Goal: Find specific page/section: Find specific page/section

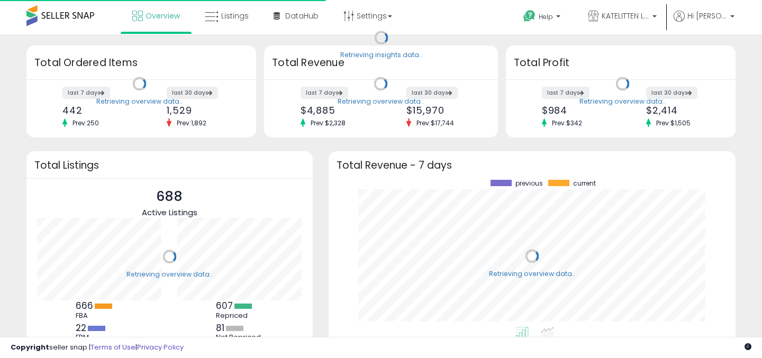
scroll to position [147, 386]
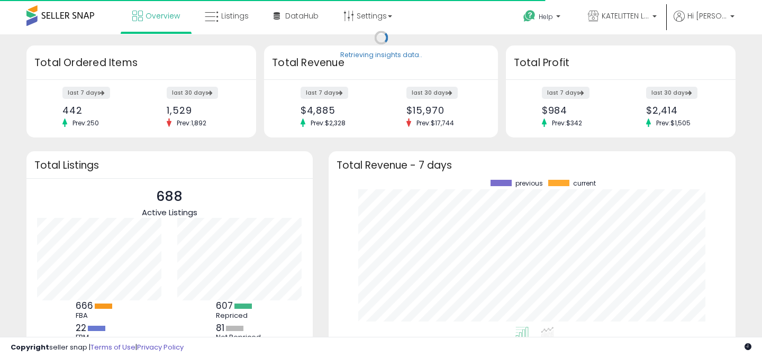
scroll to position [147, 386]
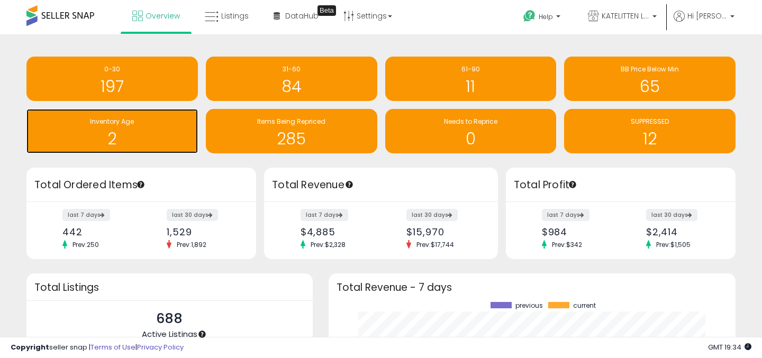
click at [157, 133] on h1 "2" at bounding box center [112, 138] width 161 height 17
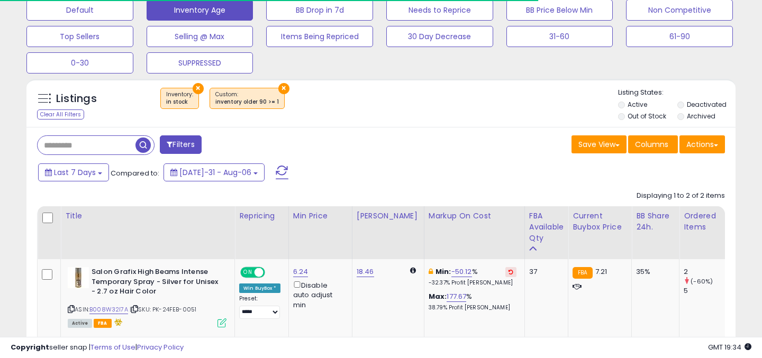
scroll to position [195, 0]
